Goal: Information Seeking & Learning: Learn about a topic

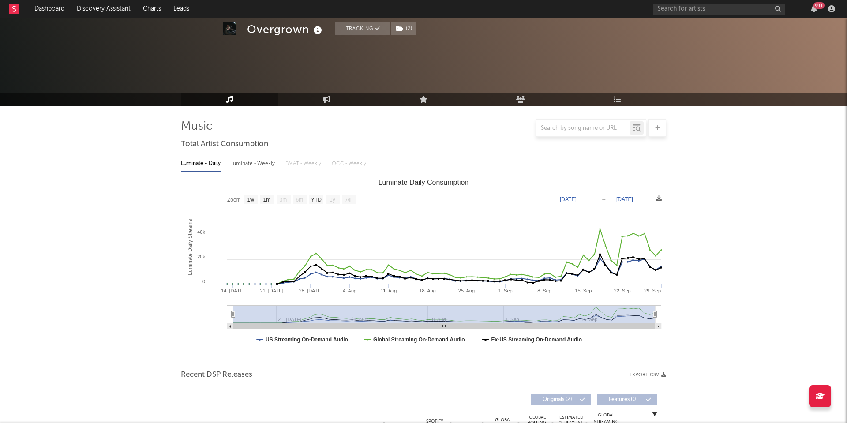
select select "1w"
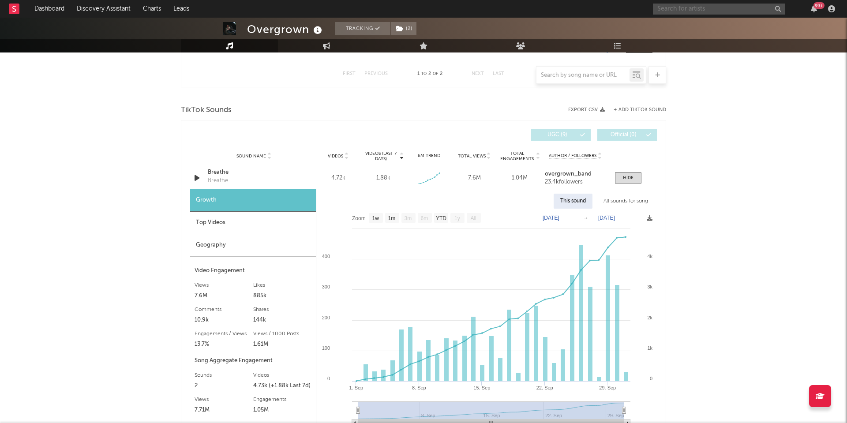
click at [696, 11] on input "text" at bounding box center [719, 9] width 132 height 11
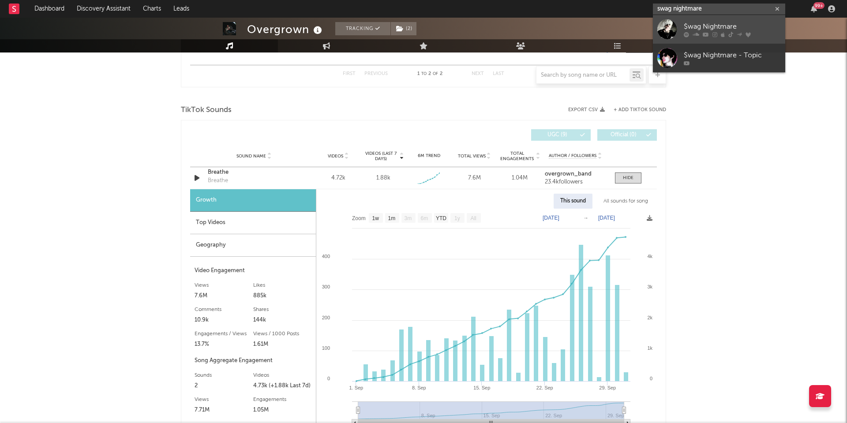
type input "swag nightmare"
click at [715, 23] on div "$wag Nightmare" at bounding box center [732, 26] width 97 height 11
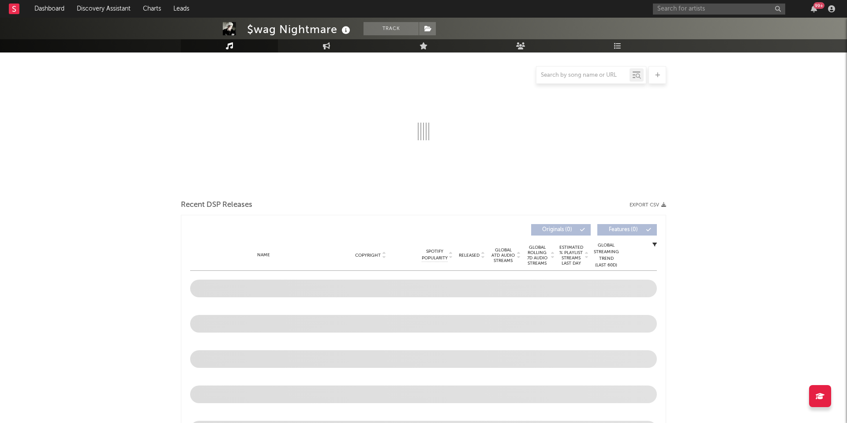
scroll to position [159, 0]
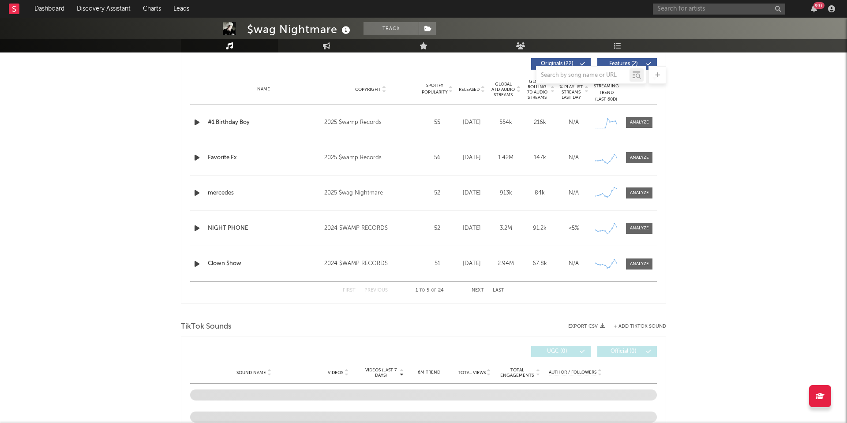
select select "6m"
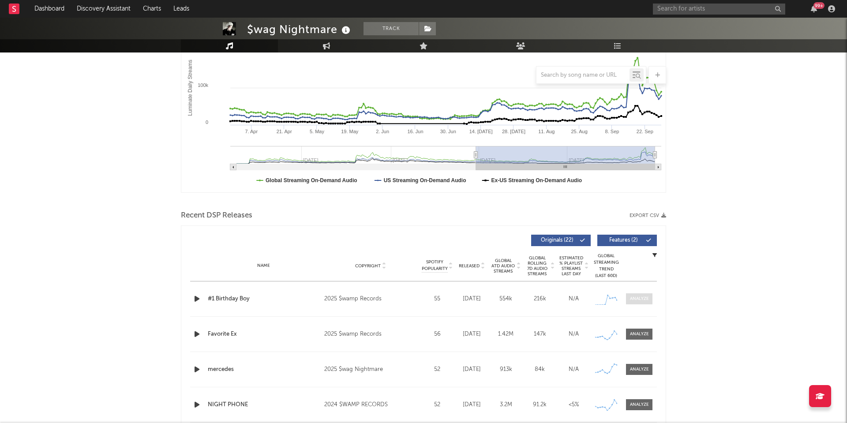
click at [632, 297] on div at bounding box center [639, 299] width 19 height 7
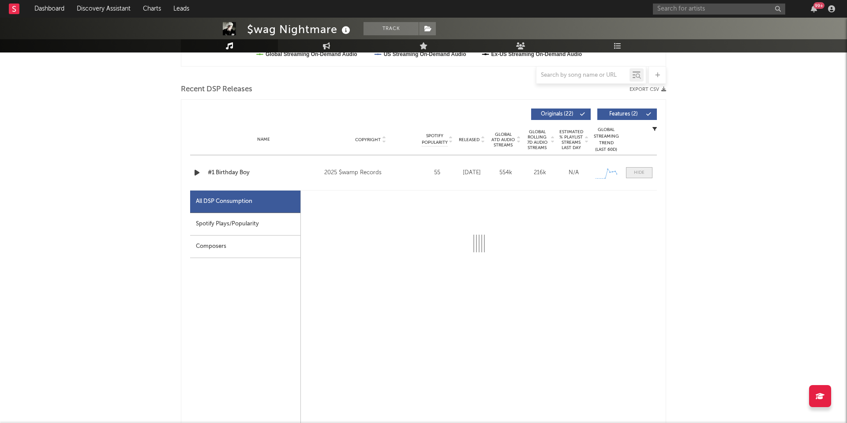
scroll to position [350, 0]
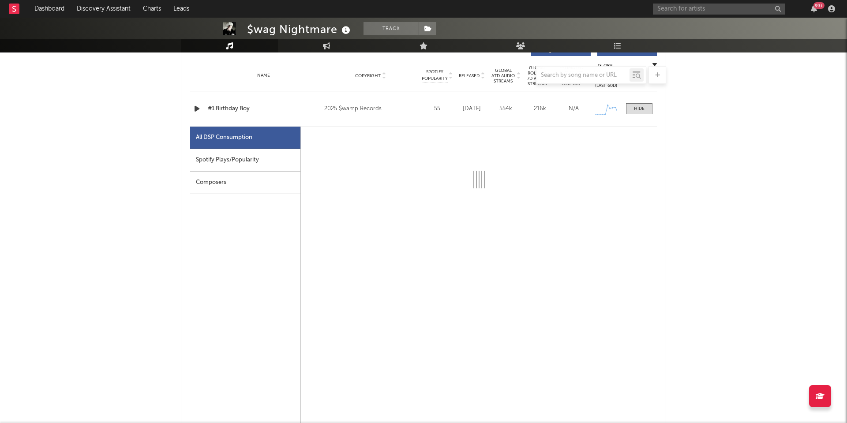
select select "1w"
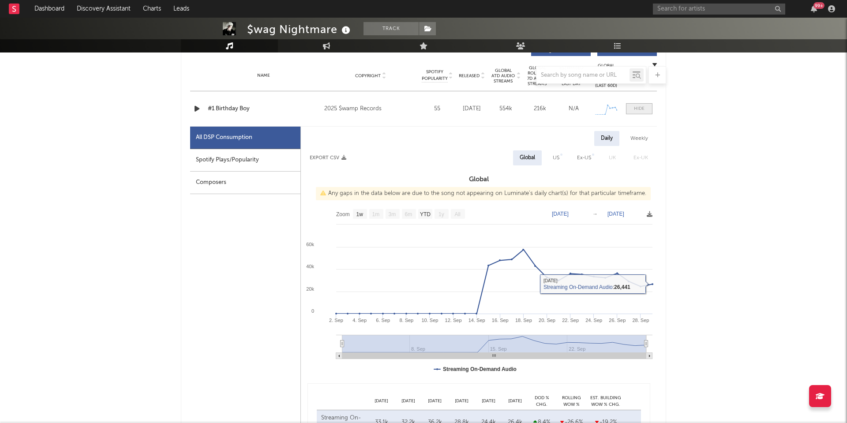
click at [639, 107] on div at bounding box center [639, 108] width 11 height 7
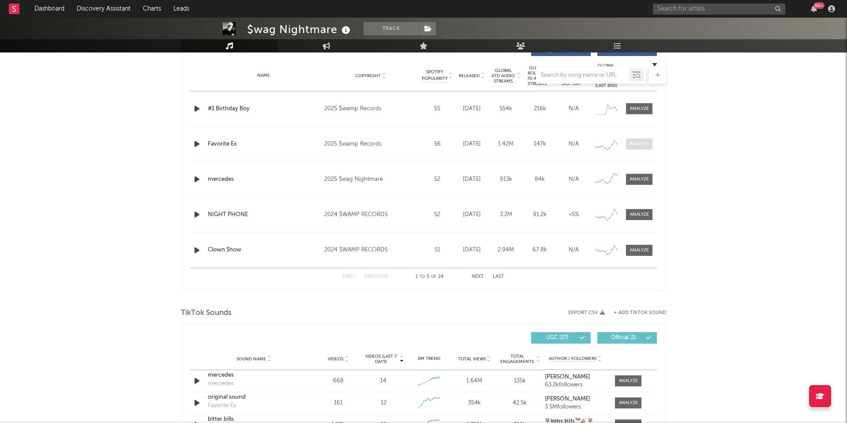
click at [639, 143] on div at bounding box center [639, 144] width 19 height 7
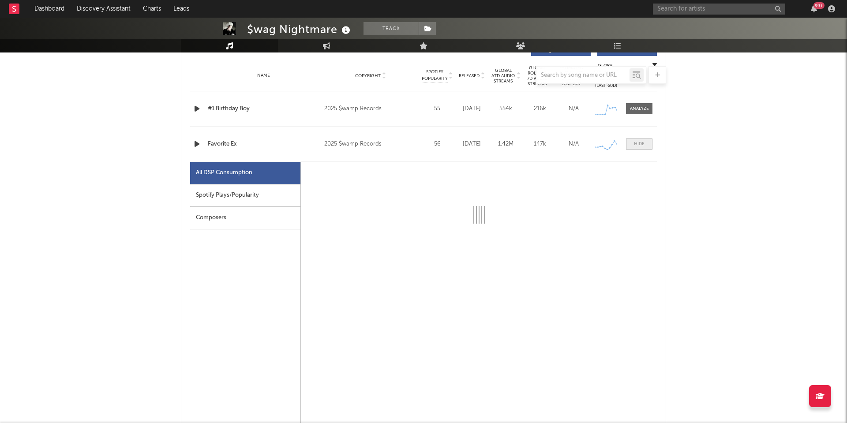
select select "1w"
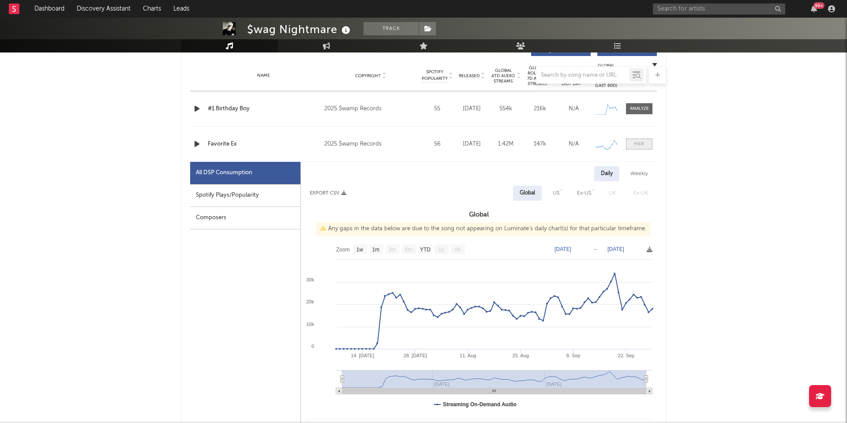
click at [639, 143] on div at bounding box center [639, 144] width 11 height 7
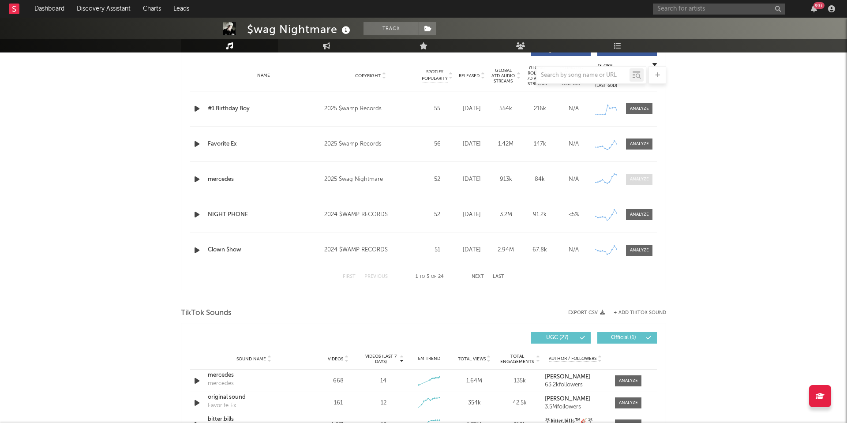
click at [640, 176] on div at bounding box center [639, 179] width 19 height 7
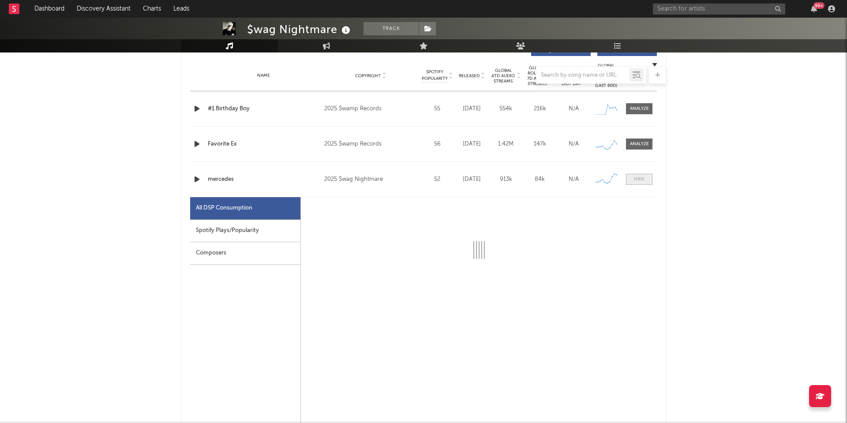
select select "1w"
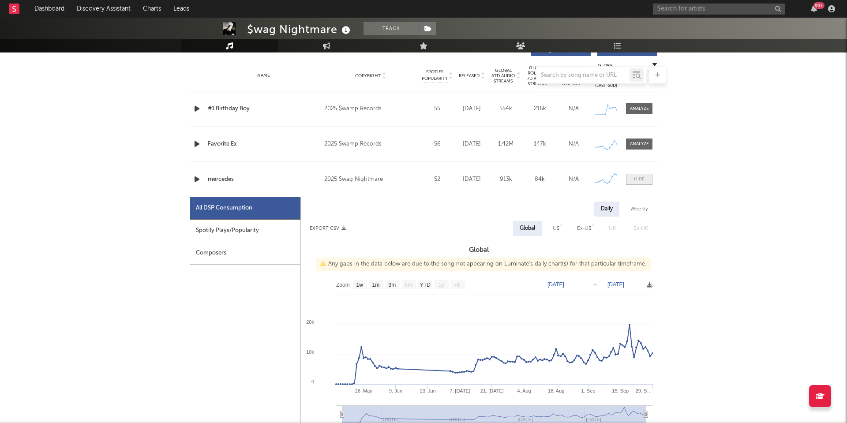
click at [640, 176] on div at bounding box center [639, 179] width 11 height 7
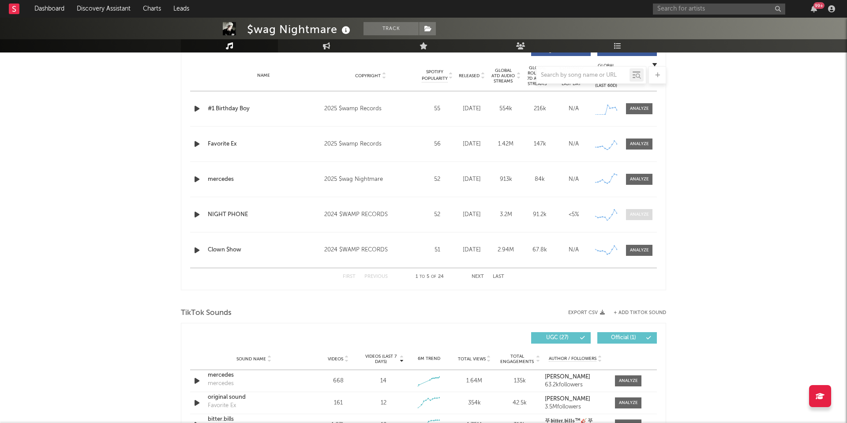
click at [641, 212] on div at bounding box center [639, 214] width 19 height 7
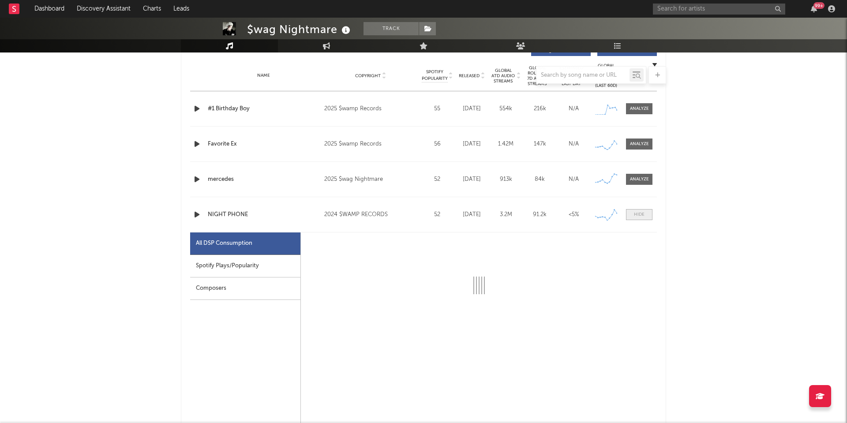
select select "6m"
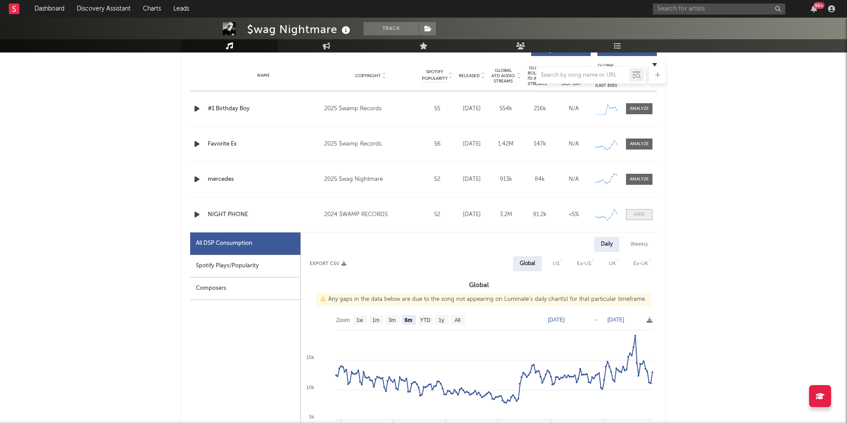
click at [642, 212] on div at bounding box center [639, 214] width 11 height 7
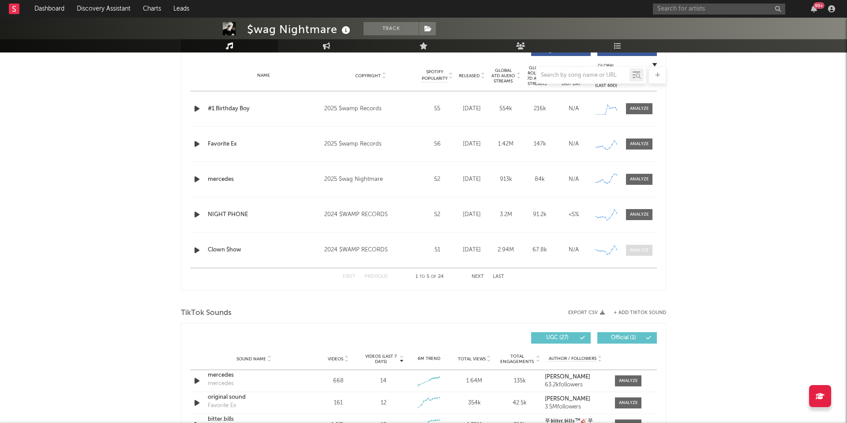
click at [641, 251] on div at bounding box center [639, 250] width 19 height 7
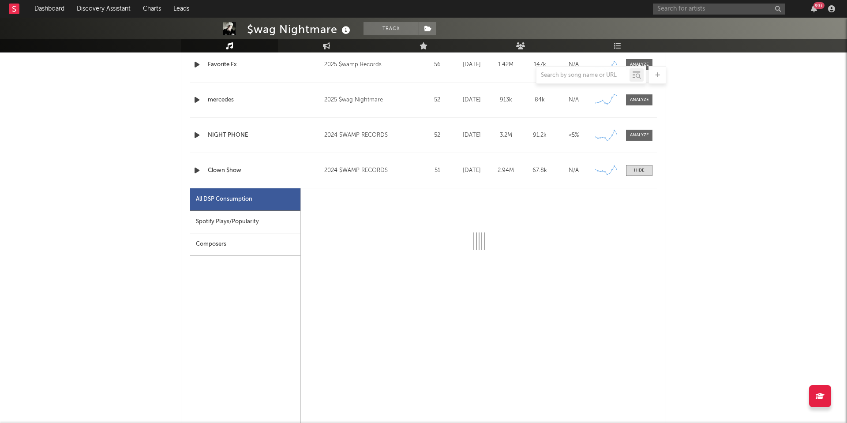
select select "6m"
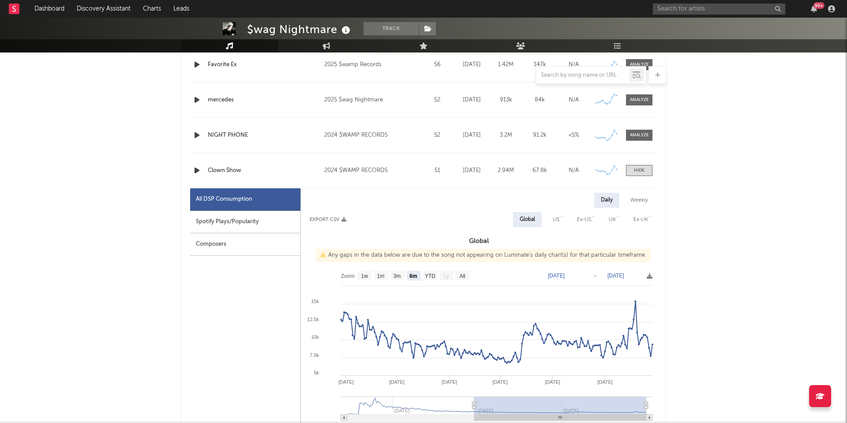
scroll to position [466, 0]
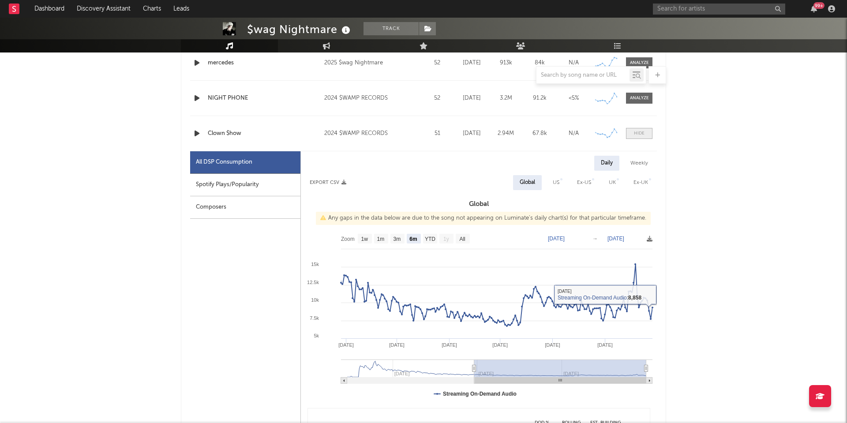
click at [636, 131] on div at bounding box center [639, 133] width 11 height 7
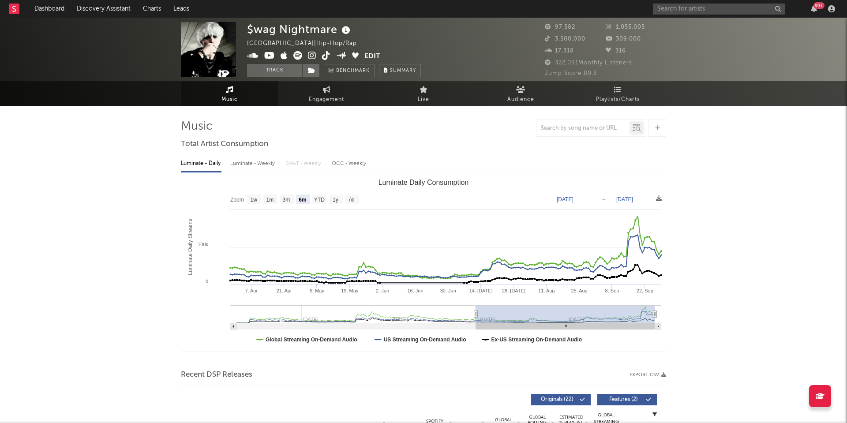
scroll to position [0, 0]
